Goal: Transaction & Acquisition: Download file/media

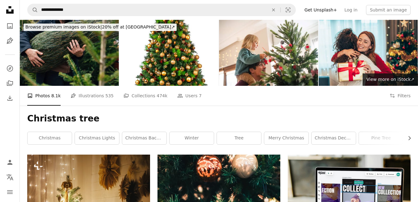
scroll to position [3181, 0]
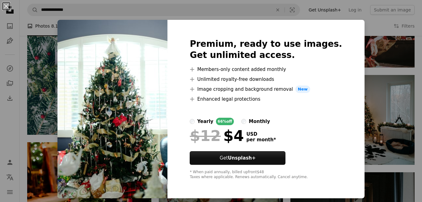
click at [364, 60] on div "An X shape Premium, ready to use images. Get unlimited access. A plus sign Memb…" at bounding box center [211, 101] width 422 height 202
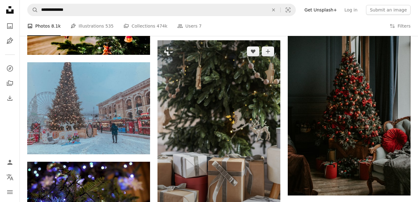
scroll to position [3305, 0]
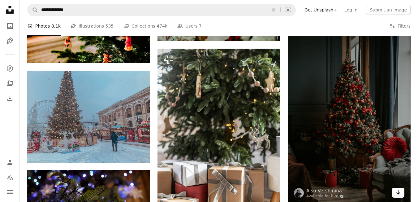
click at [400, 191] on icon "Arrow pointing down" at bounding box center [398, 191] width 5 height 7
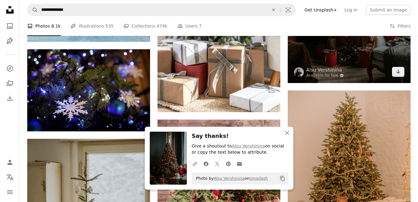
scroll to position [3429, 0]
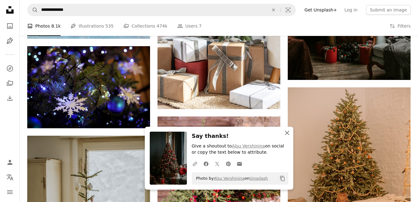
click at [287, 136] on icon "An X shape" at bounding box center [286, 132] width 7 height 7
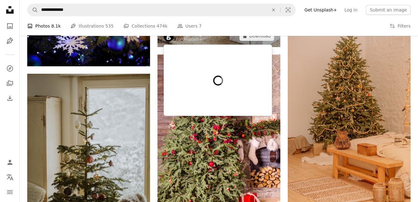
scroll to position [3577, 0]
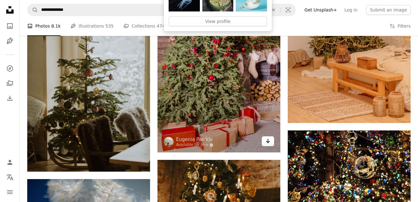
click at [269, 139] on icon "Download" at bounding box center [268, 141] width 4 height 4
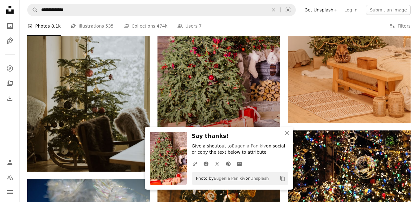
scroll to position [3583, 0]
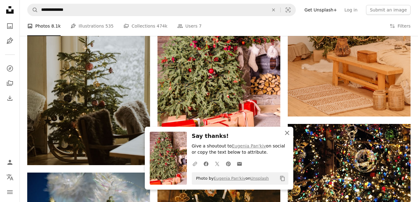
click at [286, 133] on icon "button" at bounding box center [287, 133] width 4 height 4
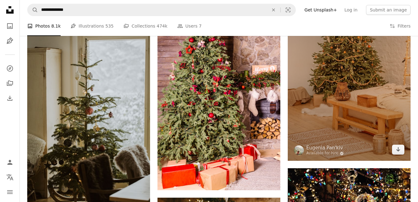
scroll to position [3552, 0]
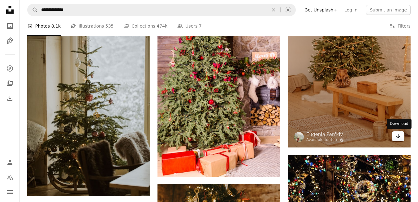
click at [398, 137] on icon "Download" at bounding box center [398, 136] width 4 height 4
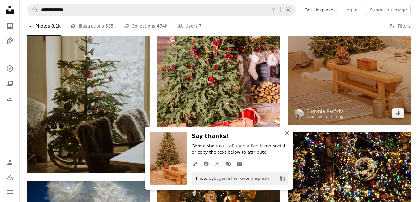
scroll to position [3676, 0]
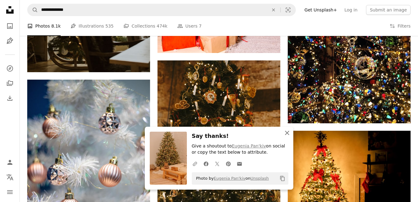
click at [289, 134] on icon "An X shape" at bounding box center [286, 132] width 7 height 7
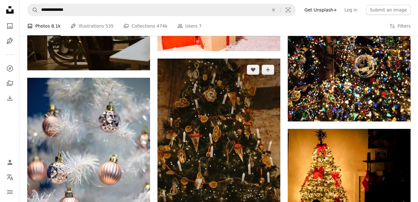
scroll to position [3800, 0]
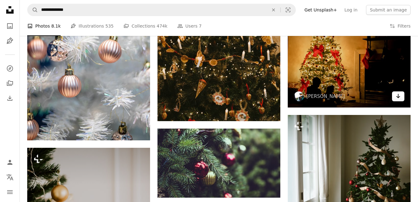
click at [398, 98] on icon "Arrow pointing down" at bounding box center [398, 95] width 5 height 7
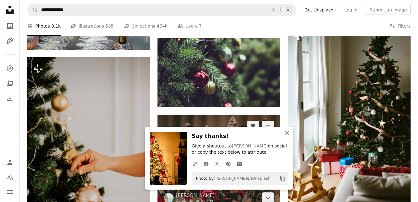
scroll to position [3924, 0]
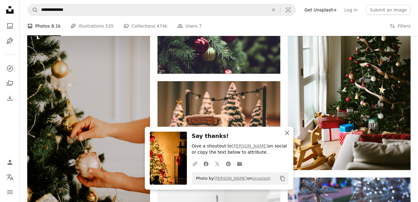
click at [286, 134] on icon "An X shape" at bounding box center [286, 132] width 7 height 7
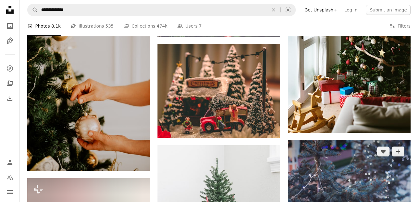
scroll to position [3985, 0]
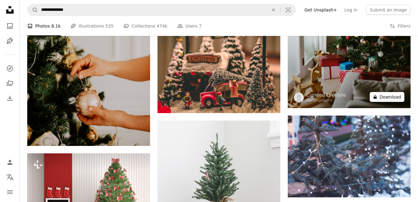
click at [392, 99] on button "A lock Download" at bounding box center [387, 97] width 35 height 10
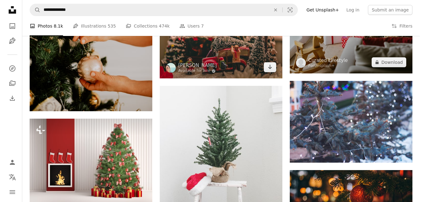
scroll to position [4078, 0]
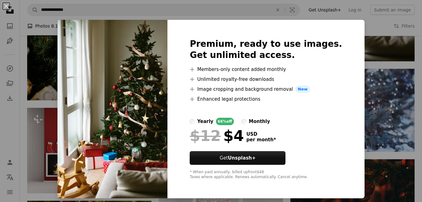
click at [362, 81] on div "An X shape Premium, ready to use images. Get unlimited access. A plus sign Memb…" at bounding box center [211, 101] width 422 height 202
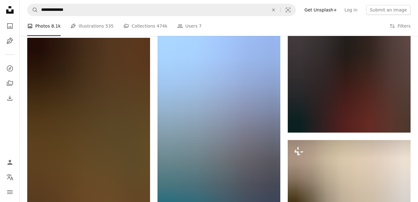
scroll to position [6429, 0]
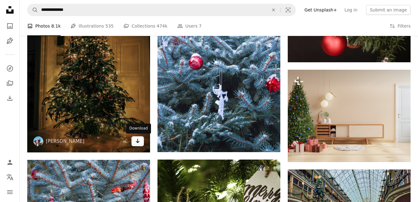
click at [140, 140] on link "Arrow pointing down" at bounding box center [137, 141] width 12 height 10
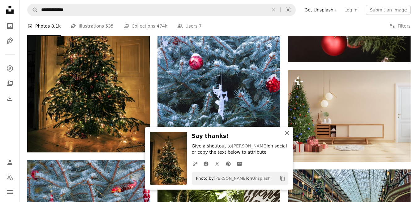
drag, startPoint x: 287, startPoint y: 130, endPoint x: 285, endPoint y: 127, distance: 3.7
click at [287, 130] on icon "An X shape" at bounding box center [286, 132] width 7 height 7
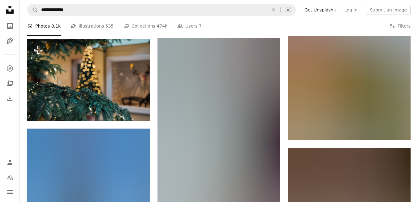
scroll to position [6800, 0]
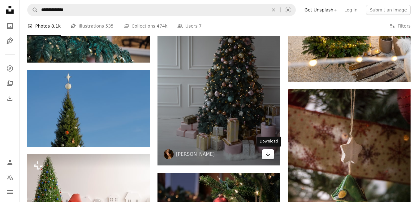
click at [266, 155] on icon "Arrow pointing down" at bounding box center [267, 153] width 5 height 7
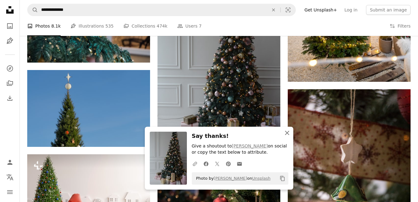
click at [287, 135] on icon "An X shape" at bounding box center [286, 132] width 7 height 7
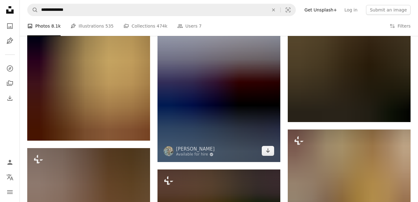
scroll to position [8377, 0]
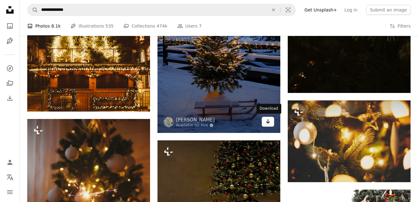
click at [268, 125] on link "Arrow pointing down" at bounding box center [268, 122] width 12 height 10
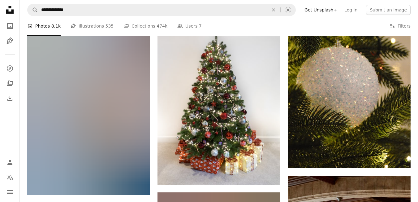
scroll to position [10356, 0]
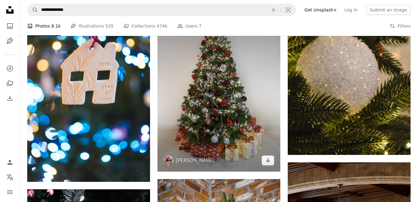
click at [268, 97] on img at bounding box center [218, 89] width 123 height 164
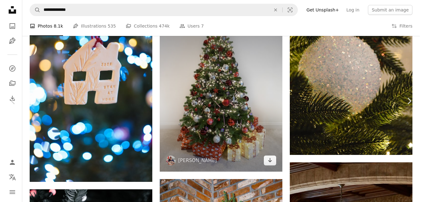
scroll to position [10418, 0]
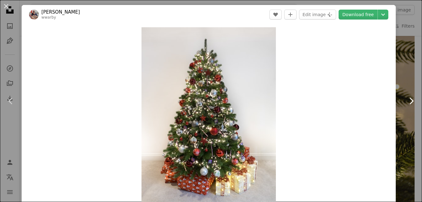
click at [401, 82] on link "Chevron right" at bounding box center [412, 100] width 22 height 59
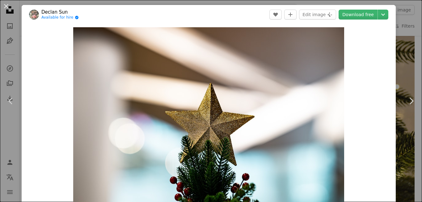
click at [402, 8] on div "An X shape Chevron left Chevron right Declan Sun Available for hire A checkmark…" at bounding box center [211, 101] width 422 height 202
click at [7, 7] on icon "Unsplash logo Unsplash Home" at bounding box center [10, 10] width 12 height 12
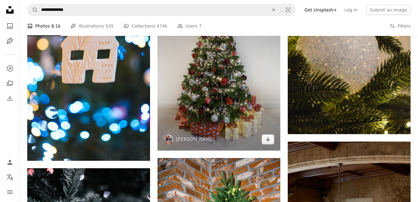
scroll to position [10387, 0]
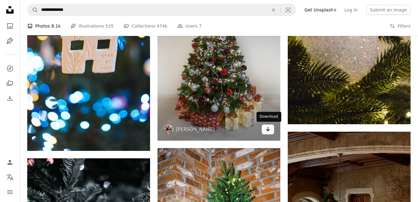
click at [269, 129] on icon "Download" at bounding box center [268, 129] width 4 height 4
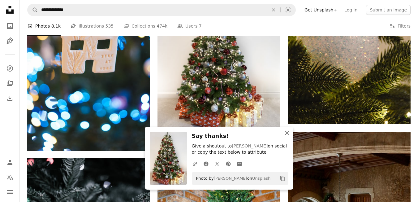
click at [287, 134] on icon "An X shape" at bounding box center [286, 132] width 7 height 7
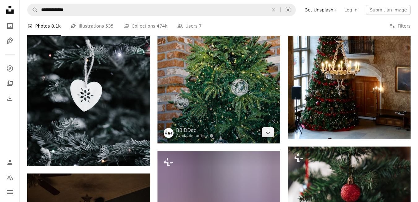
scroll to position [10573, 0]
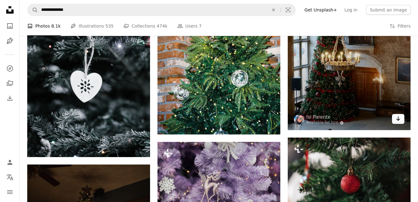
click at [401, 116] on link "Arrow pointing down" at bounding box center [398, 119] width 12 height 10
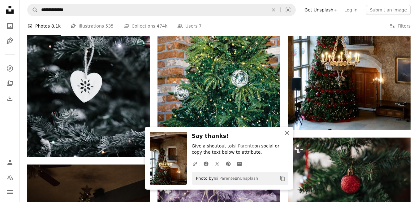
click at [288, 134] on icon "button" at bounding box center [287, 133] width 4 height 4
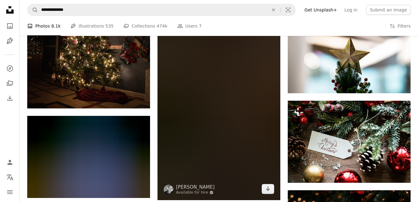
scroll to position [10789, 0]
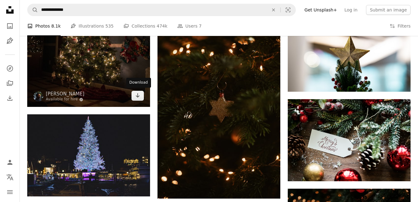
drag, startPoint x: 137, startPoint y: 97, endPoint x: 148, endPoint y: 92, distance: 12.0
click at [137, 97] on icon "Arrow pointing down" at bounding box center [137, 95] width 5 height 7
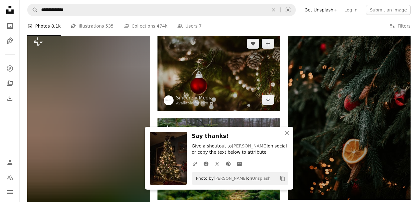
scroll to position [10975, 0]
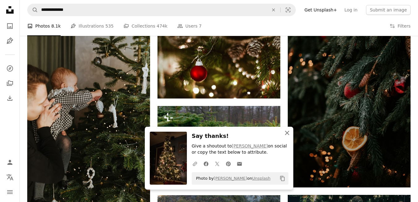
click at [286, 134] on icon "button" at bounding box center [287, 133] width 4 height 4
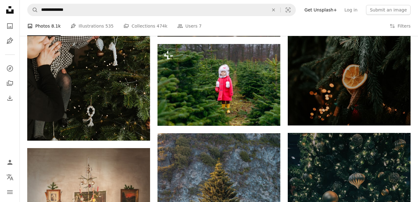
scroll to position [11135, 0]
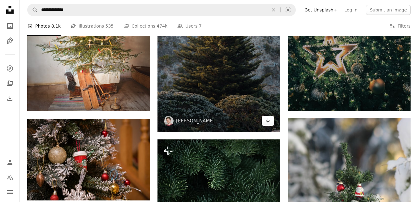
click at [268, 120] on icon "Download" at bounding box center [268, 120] width 4 height 4
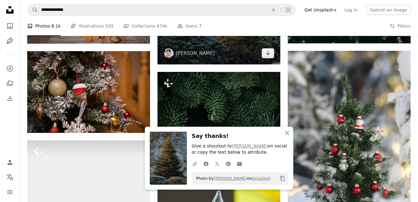
scroll to position [11346, 0]
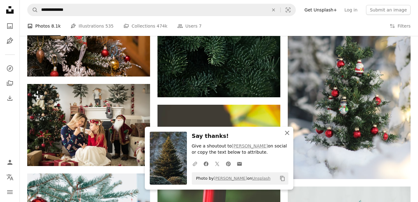
click at [285, 133] on icon "An X shape" at bounding box center [286, 132] width 7 height 7
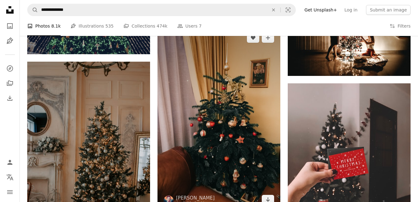
scroll to position [12181, 0]
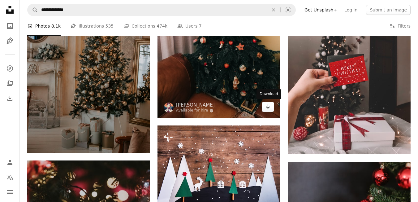
click at [268, 108] on icon "Download" at bounding box center [268, 106] width 4 height 4
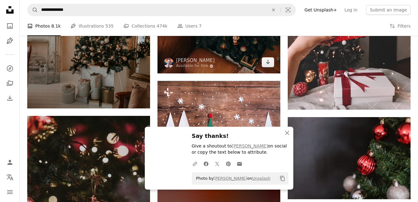
scroll to position [12243, 0]
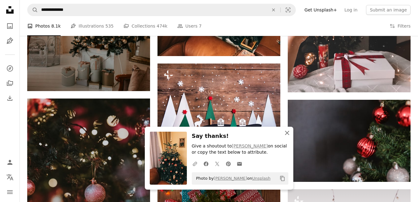
click at [286, 133] on icon "An X shape" at bounding box center [286, 132] width 7 height 7
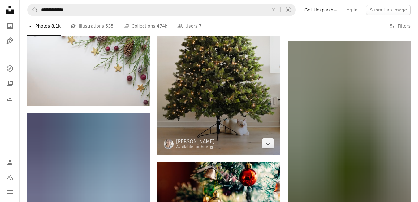
scroll to position [14624, 0]
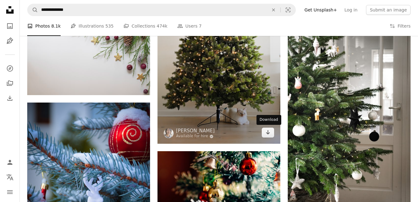
click at [267, 135] on icon "Arrow pointing down" at bounding box center [267, 131] width 5 height 7
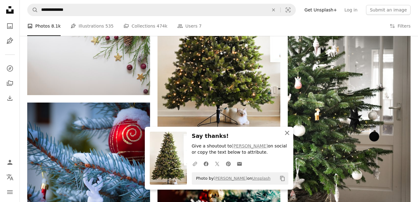
click at [286, 131] on icon "An X shape" at bounding box center [286, 132] width 7 height 7
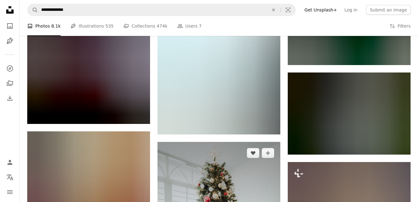
scroll to position [14964, 0]
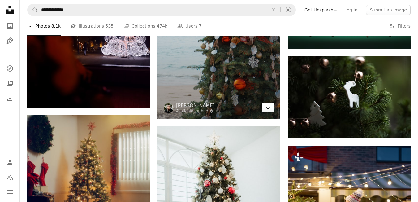
click at [266, 106] on icon "Arrow pointing down" at bounding box center [267, 106] width 5 height 7
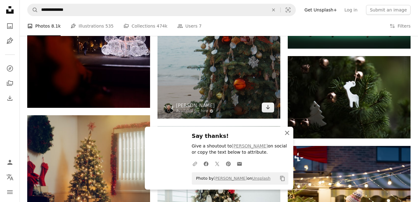
scroll to position [15057, 0]
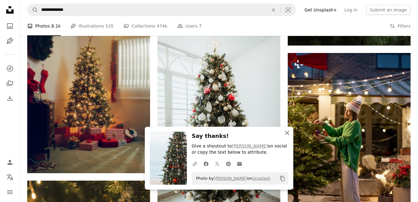
click at [286, 132] on icon "button" at bounding box center [287, 133] width 4 height 4
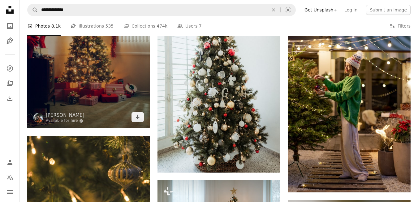
scroll to position [15119, 0]
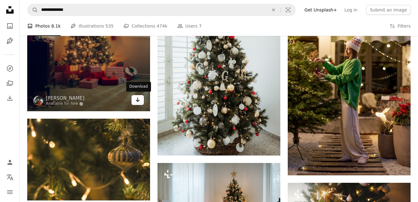
click at [139, 99] on icon "Download" at bounding box center [138, 99] width 4 height 4
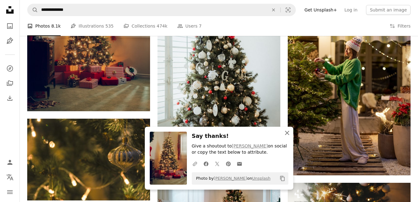
click at [287, 131] on icon "An X shape" at bounding box center [286, 132] width 7 height 7
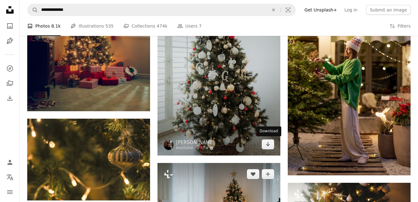
scroll to position [15150, 0]
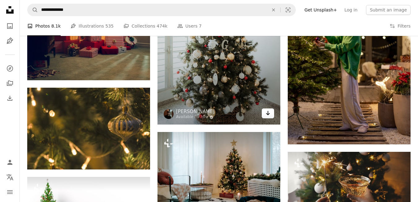
click at [268, 115] on icon "Arrow pointing down" at bounding box center [267, 112] width 5 height 7
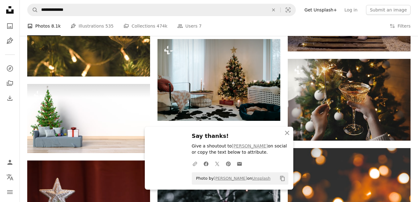
scroll to position [15273, 0]
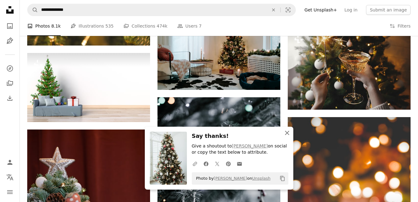
click at [288, 132] on icon "An X shape" at bounding box center [286, 132] width 7 height 7
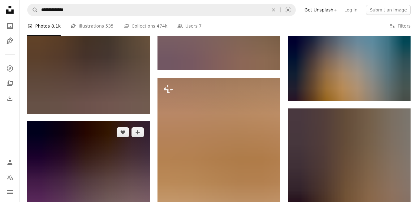
scroll to position [15861, 0]
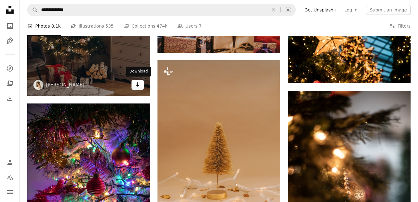
click at [138, 83] on icon "Download" at bounding box center [138, 84] width 4 height 4
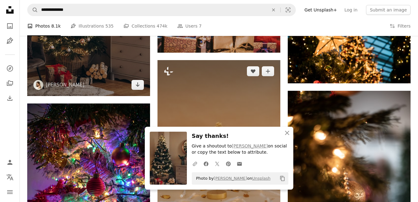
scroll to position [15952, 0]
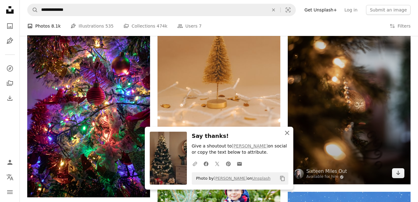
click at [287, 133] on icon "An X shape" at bounding box center [286, 132] width 7 height 7
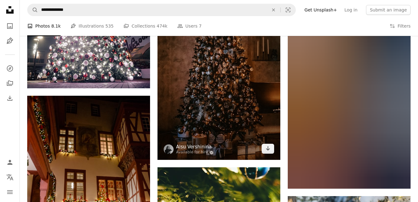
scroll to position [16881, 0]
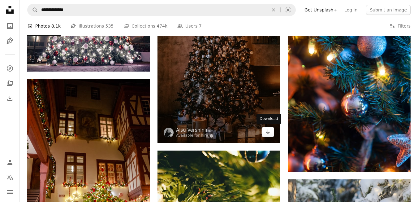
click at [267, 132] on icon "Download" at bounding box center [268, 131] width 4 height 4
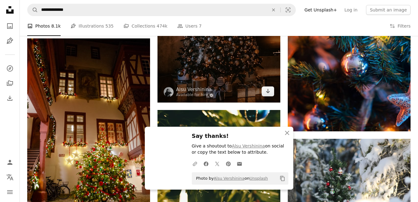
scroll to position [17005, 0]
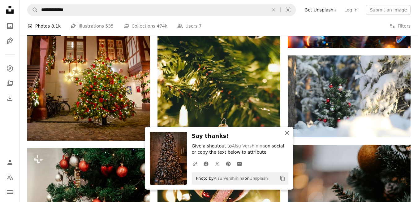
click at [285, 131] on icon "button" at bounding box center [287, 133] width 4 height 4
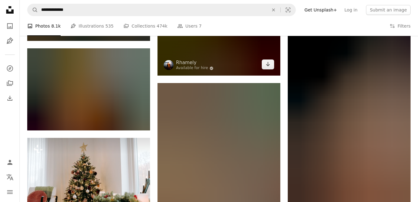
scroll to position [23252, 0]
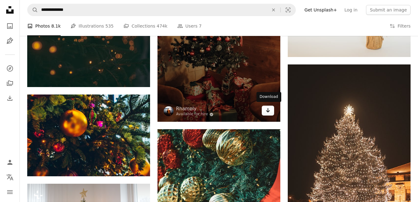
click at [268, 111] on icon "Download" at bounding box center [268, 110] width 4 height 4
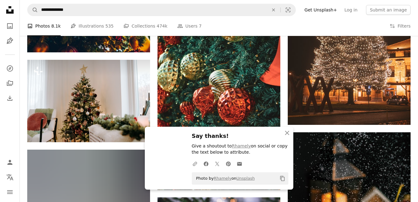
scroll to position [23469, 0]
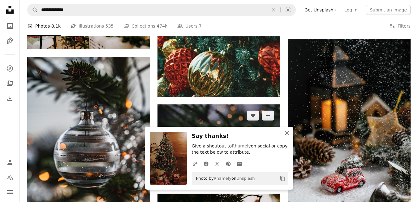
drag, startPoint x: 286, startPoint y: 134, endPoint x: 272, endPoint y: 123, distance: 18.0
click at [286, 134] on icon "An X shape" at bounding box center [286, 132] width 7 height 7
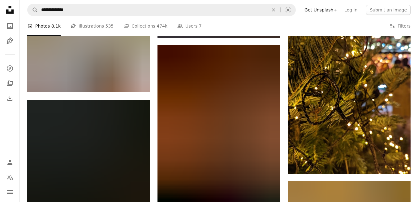
scroll to position [44900, 0]
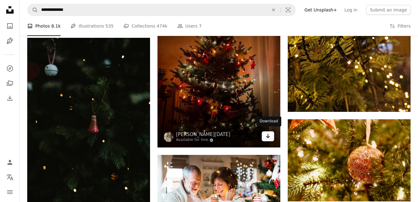
click at [265, 135] on link "Arrow pointing down" at bounding box center [268, 136] width 12 height 10
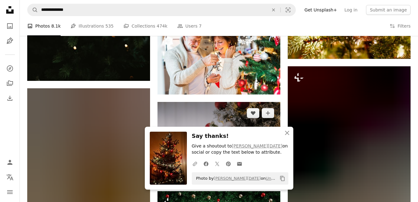
scroll to position [45086, 0]
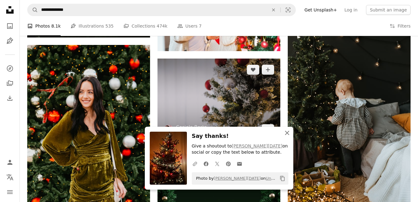
click at [286, 133] on icon "button" at bounding box center [287, 133] width 4 height 4
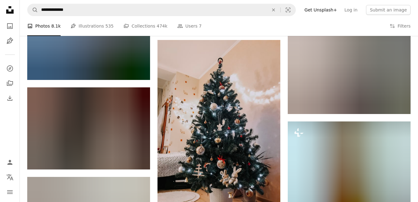
scroll to position [50374, 0]
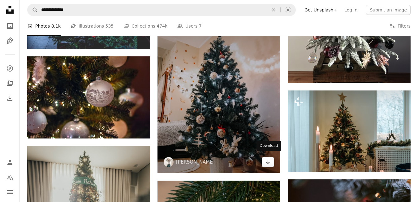
click at [269, 159] on icon "Download" at bounding box center [268, 161] width 4 height 4
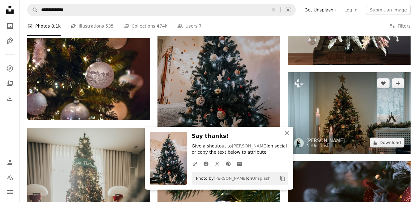
scroll to position [50436, 0]
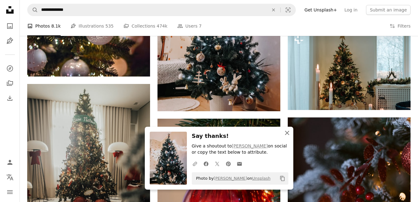
click at [286, 131] on icon "An X shape" at bounding box center [286, 132] width 7 height 7
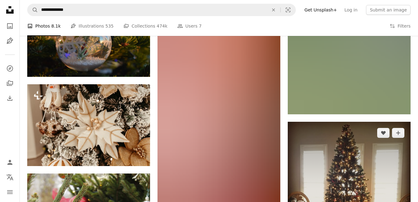
scroll to position [57332, 0]
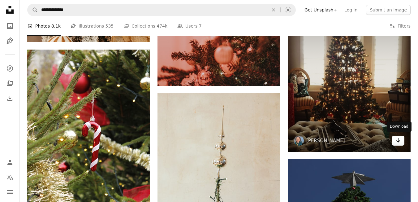
click at [399, 143] on link "Arrow pointing down" at bounding box center [398, 140] width 12 height 10
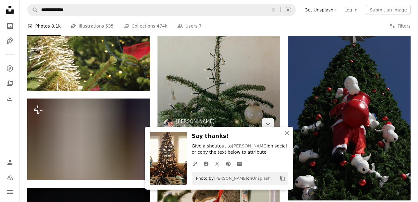
scroll to position [57549, 0]
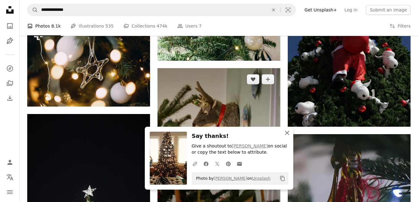
click at [287, 132] on icon "button" at bounding box center [287, 133] width 4 height 4
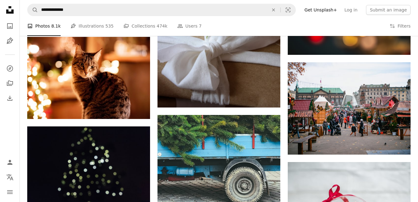
scroll to position [66620, 0]
